Goal: Information Seeking & Learning: Learn about a topic

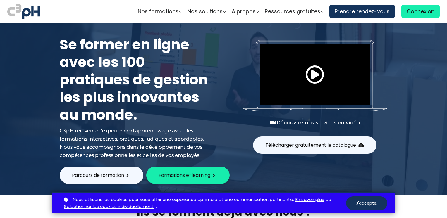
click at [412, 11] on span "Connexion" at bounding box center [421, 11] width 28 height 9
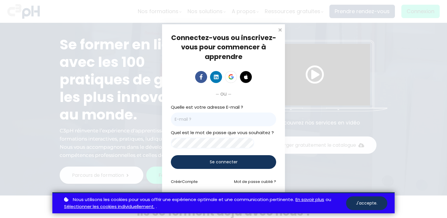
click at [199, 117] on input "email" at bounding box center [223, 120] width 105 height 14
type input "g.ideen.mentor@et.eurofinsca.com"
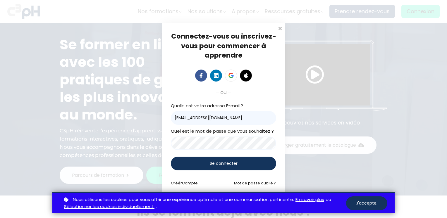
click at [209, 167] on div "Se connecter" at bounding box center [223, 164] width 105 height 14
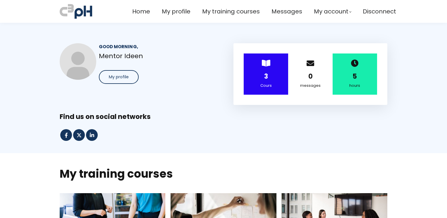
click at [267, 76] on div "3" at bounding box center [266, 76] width 30 height 10
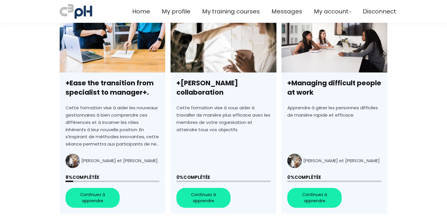
scroll to position [188, 0]
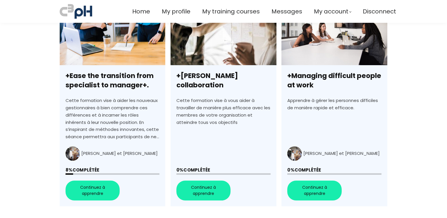
click at [85, 189] on link "+Ease the transition from specialist to manager+." at bounding box center [113, 106] width 106 height 201
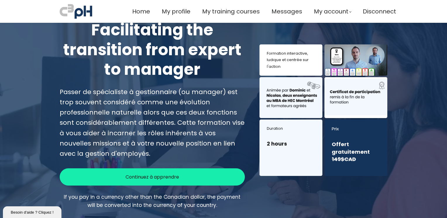
click at [126, 177] on span "Continuez à apprendre" at bounding box center [153, 177] width 54 height 7
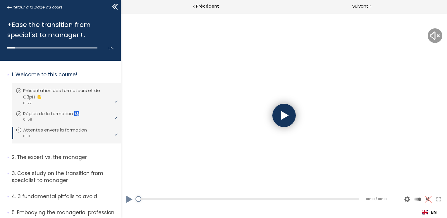
click at [287, 115] on div at bounding box center [283, 115] width 23 height 23
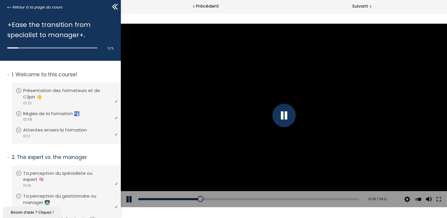
click at [131, 197] on button at bounding box center [130, 199] width 18 height 16
click at [126, 201] on button at bounding box center [130, 199] width 18 height 16
click at [323, 199] on div "04:27" at bounding box center [248, 199] width 221 height 2
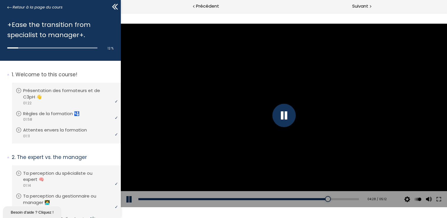
click at [311, 201] on div "Add chapter 04:18" at bounding box center [248, 199] width 221 height 16
drag, startPoint x: 316, startPoint y: 197, endPoint x: 313, endPoint y: 200, distance: 3.5
click at [313, 200] on div "Add chapter 04:13" at bounding box center [248, 199] width 221 height 16
click at [313, 200] on div "04:12" at bounding box center [248, 199] width 221 height 2
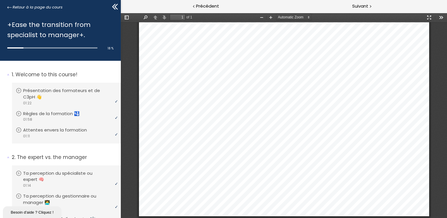
scroll to position [220, 0]
click at [367, 9] on span "Suivant" at bounding box center [360, 6] width 16 height 7
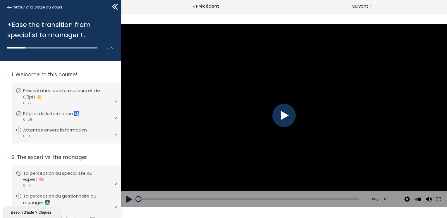
click at [286, 111] on div at bounding box center [283, 115] width 23 height 23
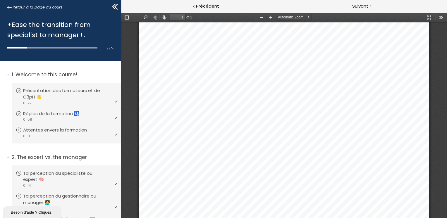
scroll to position [205, 0]
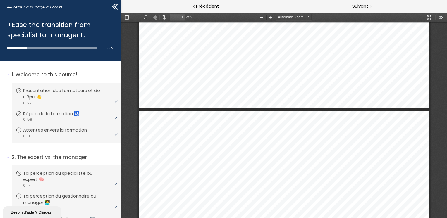
type input "2"
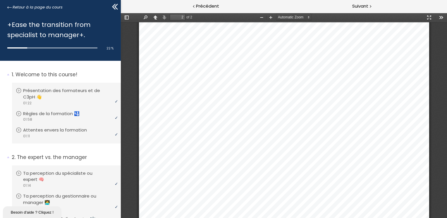
scroll to position [594, 0]
click at [363, 9] on span "Suivant" at bounding box center [360, 6] width 16 height 7
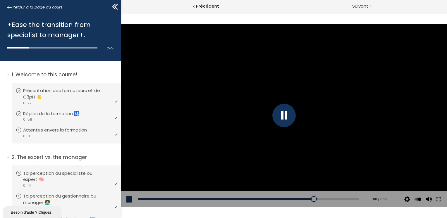
click at [358, 8] on span "Suivant" at bounding box center [360, 6] width 16 height 7
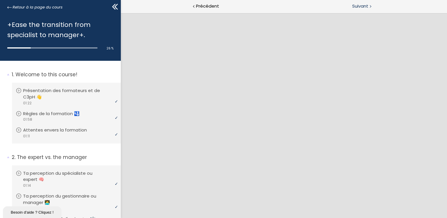
click at [358, 8] on span "Suivant" at bounding box center [360, 6] width 16 height 7
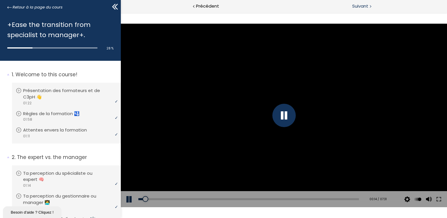
click at [358, 8] on span "Suivant" at bounding box center [360, 6] width 16 height 7
click at [210, 5] on span "Précédent" at bounding box center [207, 6] width 23 height 7
click at [195, 200] on div "01:57" at bounding box center [248, 199] width 221 height 2
click at [250, 198] on div "01:35" at bounding box center [248, 199] width 221 height 2
click at [244, 198] on div "01:30" at bounding box center [248, 199] width 221 height 2
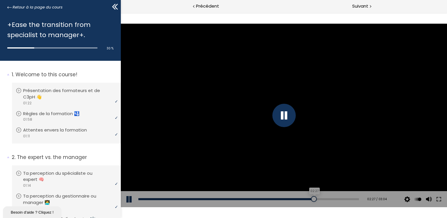
click at [310, 200] on div "02:27" at bounding box center [248, 199] width 221 height 2
click at [304, 200] on div "02:21" at bounding box center [248, 199] width 221 height 2
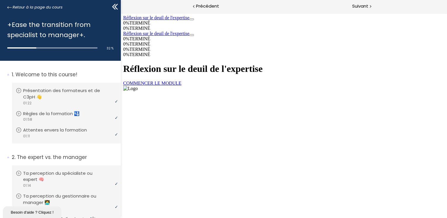
click at [181, 86] on link "COMMENCER LE MODULE" at bounding box center [152, 83] width 58 height 5
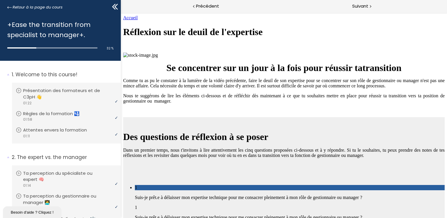
scroll to position [580, 0]
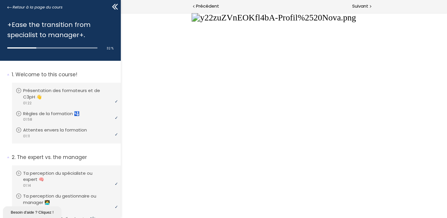
drag, startPoint x: 332, startPoint y: 153, endPoint x: 335, endPoint y: 133, distance: 20.1
click at [335, 133] on button "Unzoom image" at bounding box center [284, 116] width 326 height 206
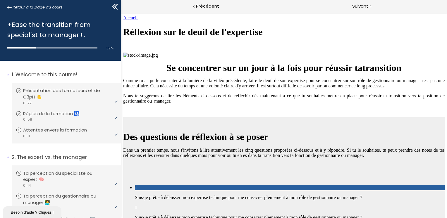
scroll to position [738, 0]
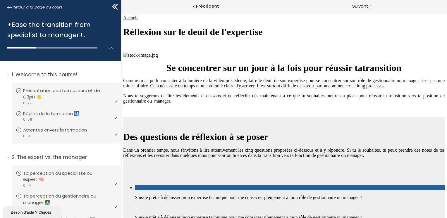
scroll to position [1613, 0]
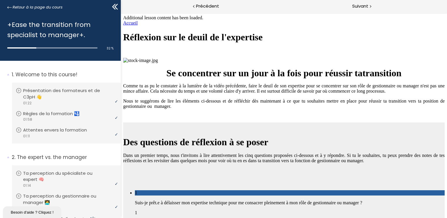
scroll to position [1653, 0]
click at [355, 6] on span "Suivant" at bounding box center [360, 6] width 16 height 7
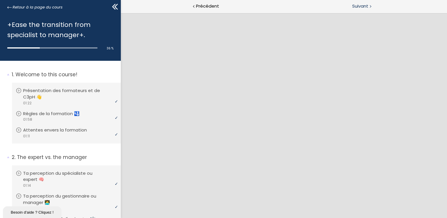
click at [366, 4] on span "Suivant" at bounding box center [360, 6] width 16 height 7
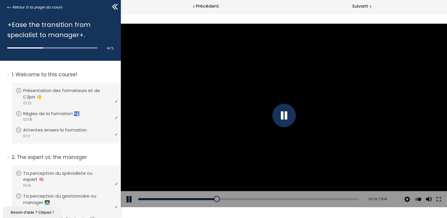
click at [282, 115] on div at bounding box center [283, 115] width 23 height 23
click at [126, 196] on button at bounding box center [130, 199] width 18 height 16
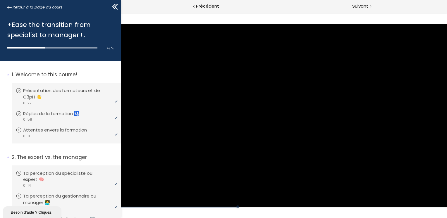
click at [126, 196] on div "Click for sound @keyframes VOLUME_SMALL_WAVE_FLASH { 0% { opacity: 0; } 33% { o…" at bounding box center [284, 116] width 326 height 184
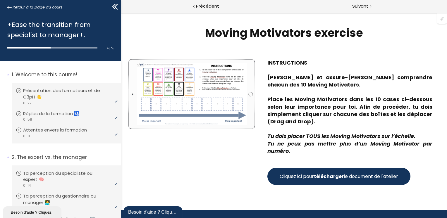
click at [368, 176] on span "Cliquez ici pour télécharger le document de l'atelier" at bounding box center [339, 176] width 119 height 7
click at [360, 9] on span "Suivant" at bounding box center [360, 6] width 16 height 7
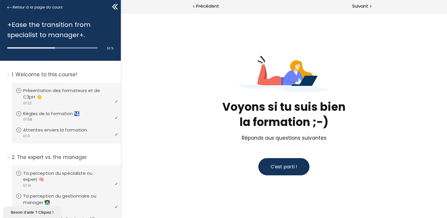
click at [285, 165] on span "C'est parti !" at bounding box center [283, 167] width 27 height 7
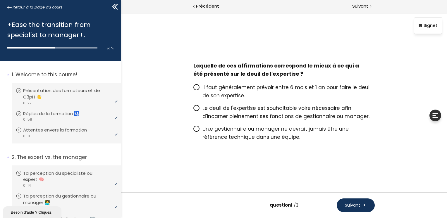
click at [220, 85] on span "Il faut généralement prévoir entre 6 mois et 1 an pour faire le deuil de son ex…" at bounding box center [286, 91] width 168 height 15
click at [193, 89] on input "Il faut généralement prévoir entre 6 mois et 1 an pour faire le deuil de son ex…" at bounding box center [193, 89] width 0 height 0
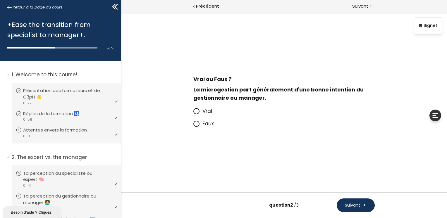
click at [198, 109] on icon at bounding box center [196, 111] width 5 height 5
click at [193, 113] on input "Vrai" at bounding box center [193, 113] width 0 height 0
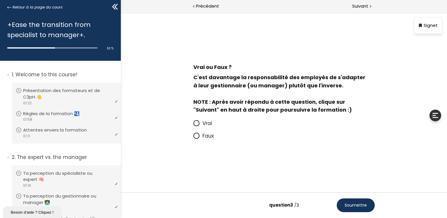
click at [197, 140] on span at bounding box center [197, 136] width 9 height 7
click at [193, 138] on input "Faux" at bounding box center [193, 138] width 0 height 0
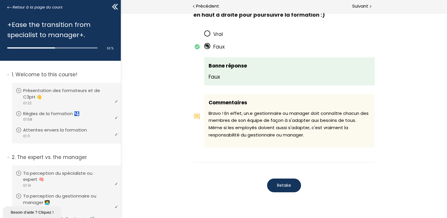
scroll to position [571, 0]
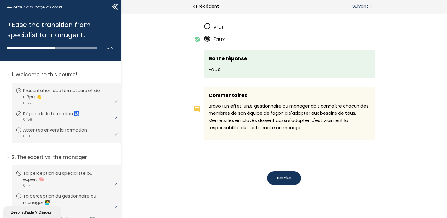
click at [356, 7] on span "Suivant" at bounding box center [360, 6] width 16 height 7
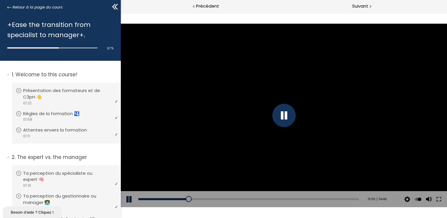
click at [364, 141] on div at bounding box center [284, 116] width 326 height 184
click at [282, 109] on div at bounding box center [283, 115] width 23 height 23
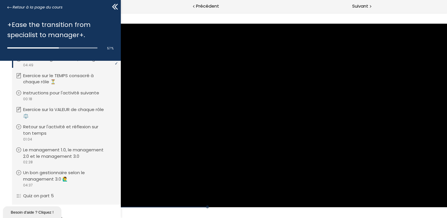
scroll to position [659, 0]
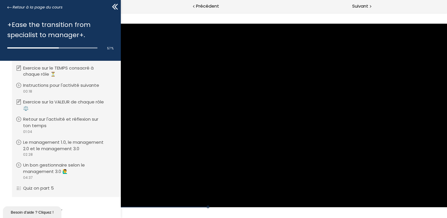
drag, startPoint x: 119, startPoint y: 69, endPoint x: 6, endPoint y: 177, distance: 157.1
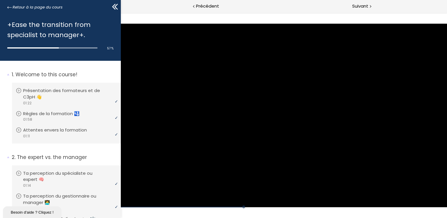
scroll to position [659, 0]
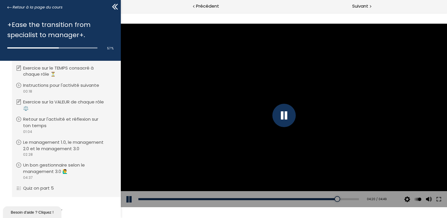
click at [281, 120] on div at bounding box center [283, 115] width 23 height 23
click at [128, 199] on button at bounding box center [130, 199] width 18 height 16
